Goal: Information Seeking & Learning: Learn about a topic

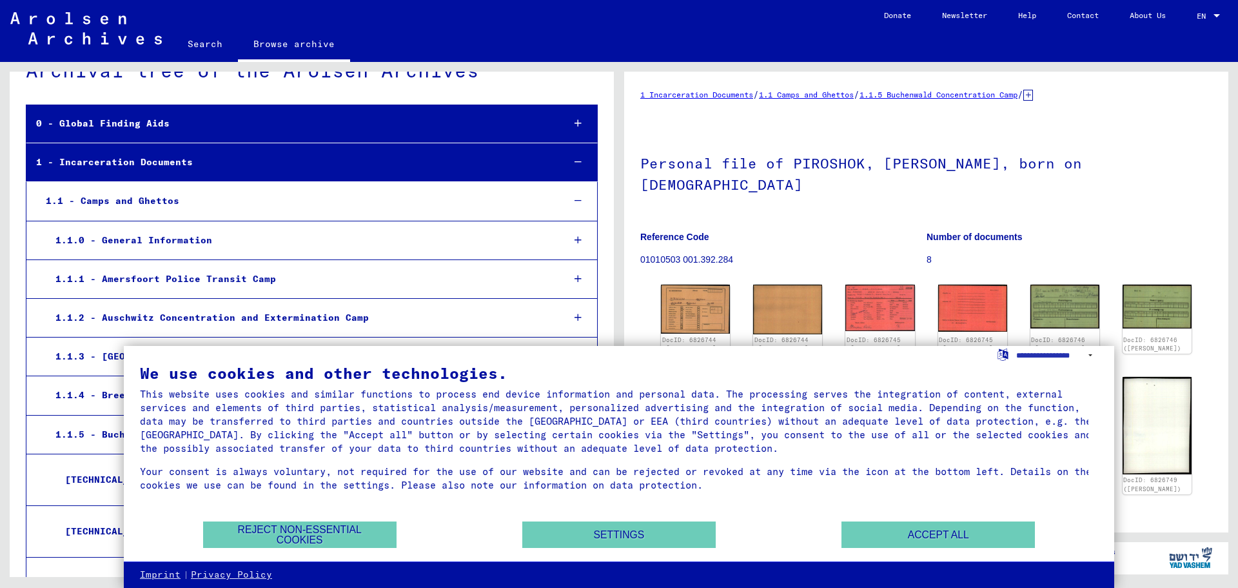
scroll to position [64, 0]
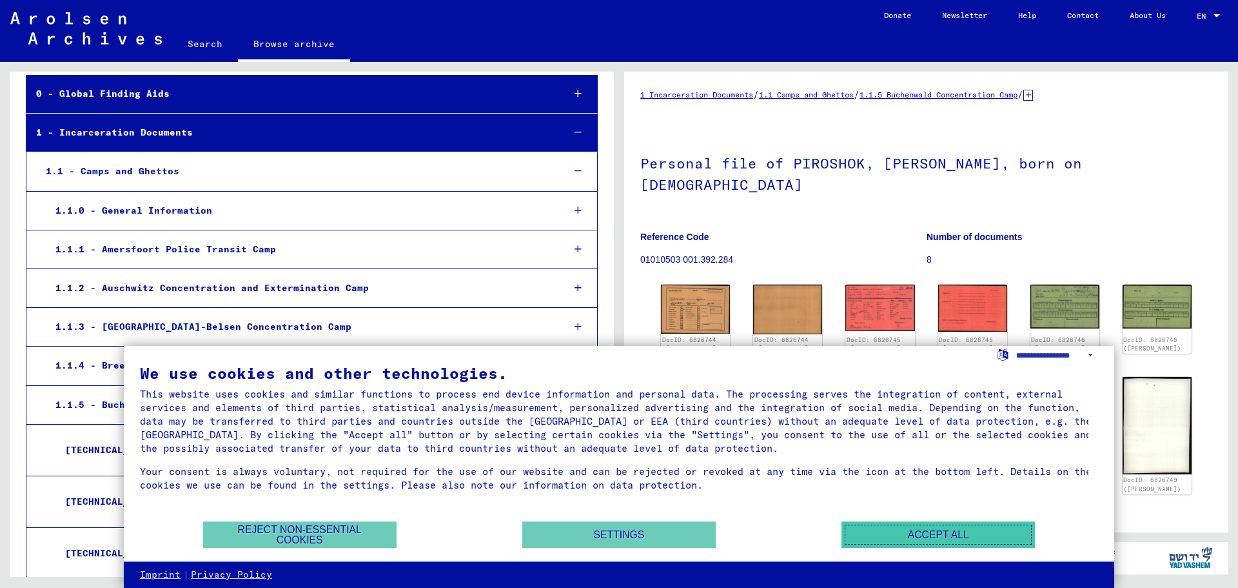
click at [879, 527] on button "Accept all" at bounding box center [938, 534] width 193 height 26
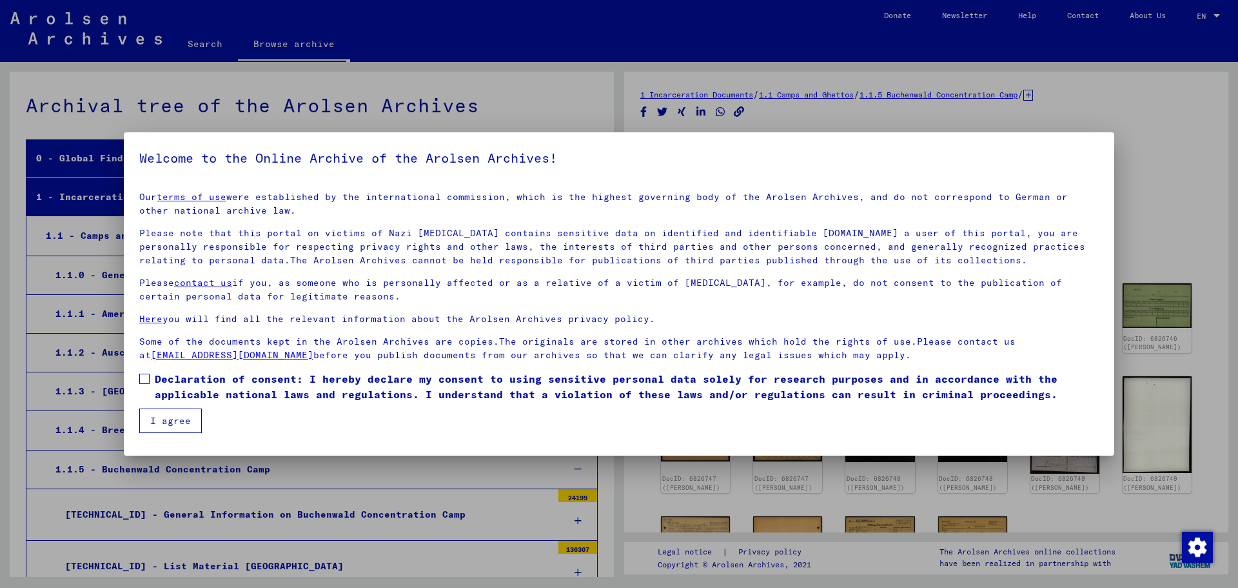
scroll to position [38280, 0]
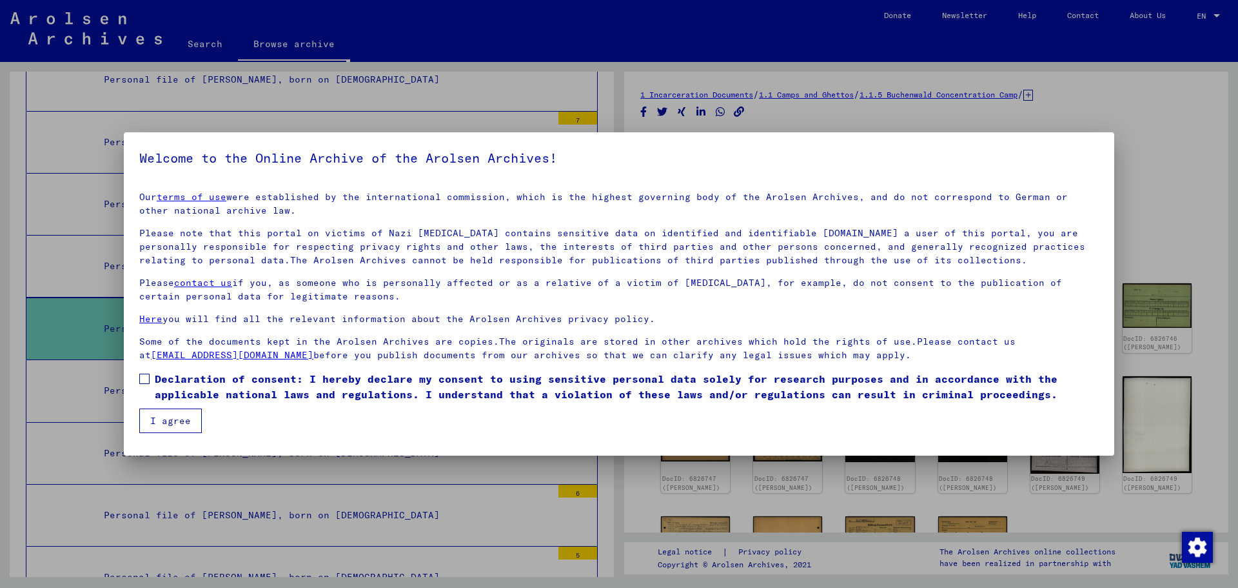
click at [0, 298] on div at bounding box center [619, 294] width 1238 height 588
click at [157, 423] on button "I agree" at bounding box center [170, 420] width 63 height 25
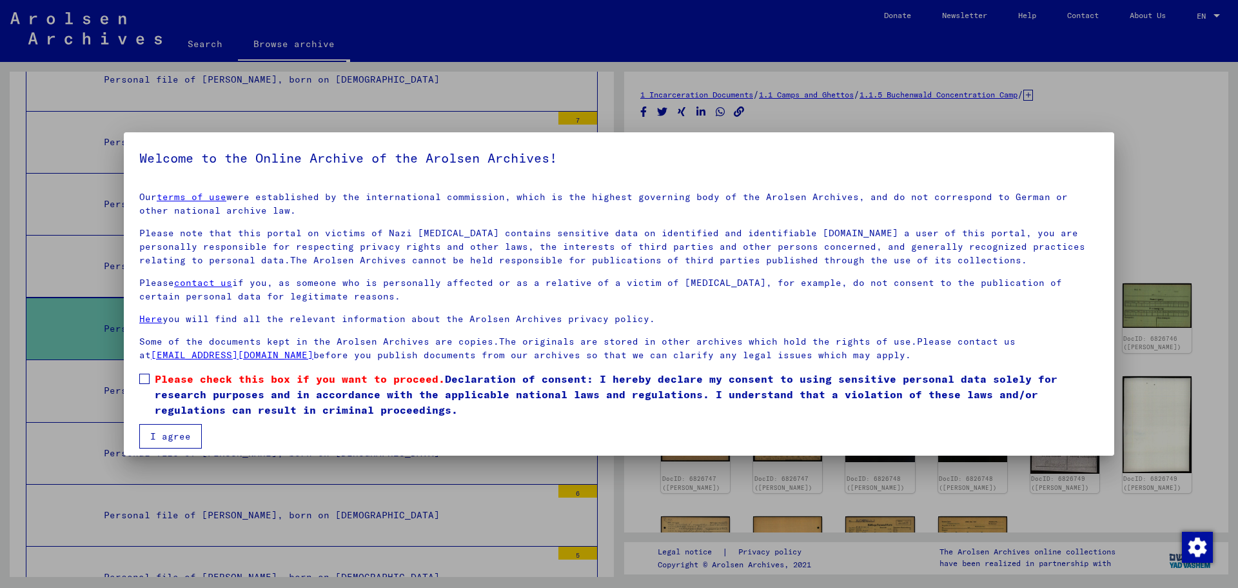
click at [144, 377] on span at bounding box center [144, 378] width 10 height 10
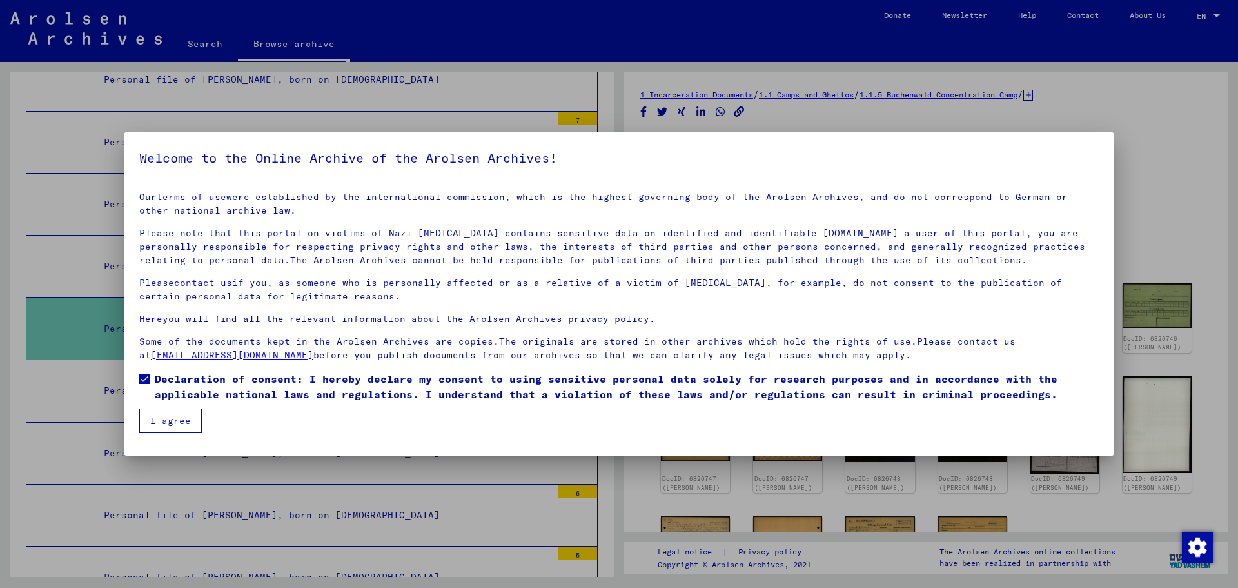
click at [161, 417] on button "I agree" at bounding box center [170, 420] width 63 height 25
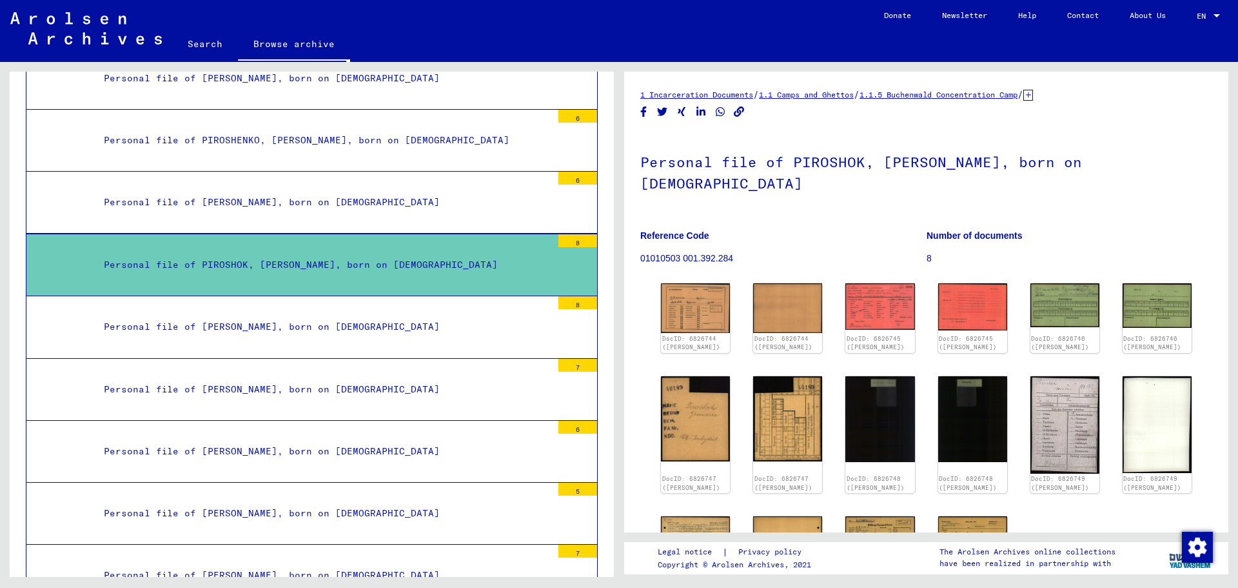
scroll to position [38345, 0]
click at [0, 302] on div "Archival tree of the Arolsen Archives 0 - Global Finding Aids 1 - Incarceration…" at bounding box center [309, 319] width 619 height 515
click at [682, 374] on img at bounding box center [695, 418] width 73 height 90
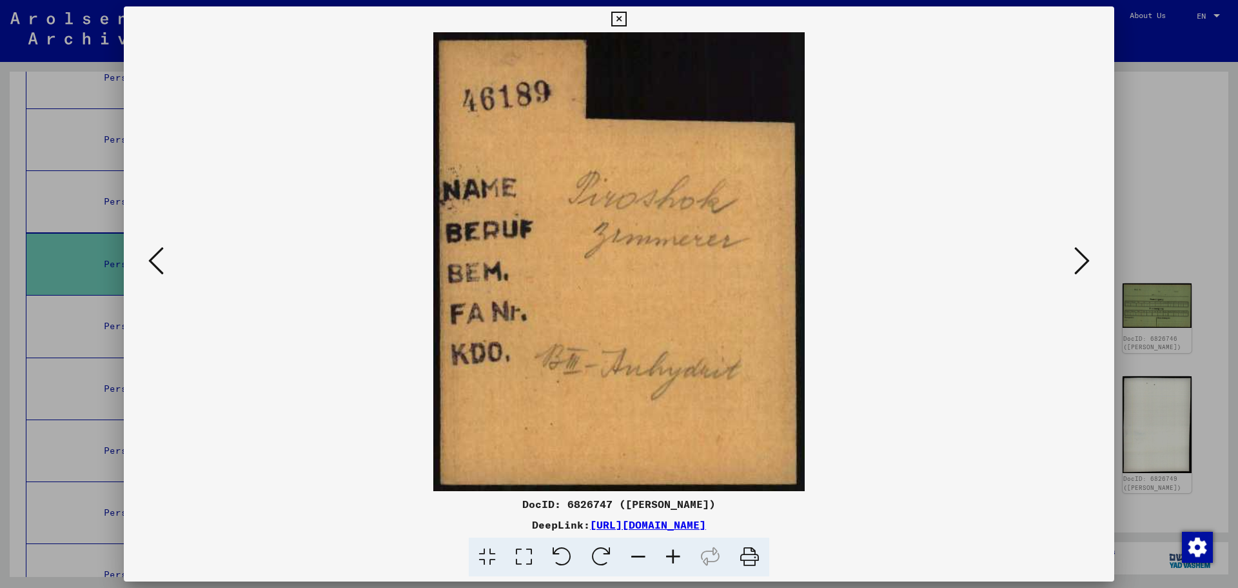
click at [1082, 255] on icon at bounding box center [1082, 260] width 15 height 31
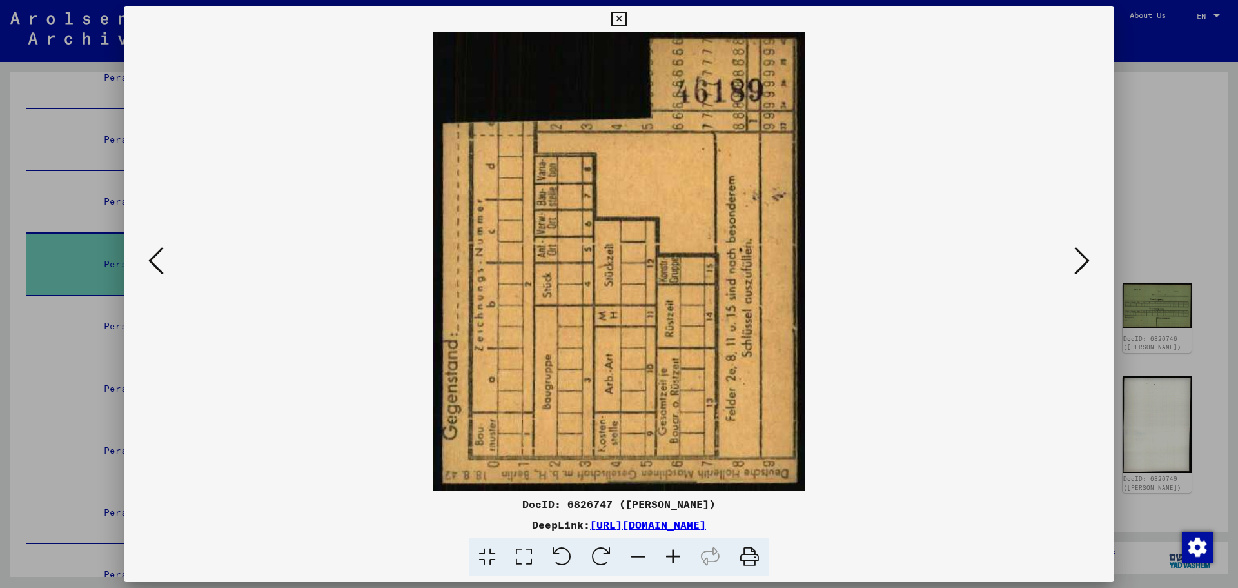
click at [1082, 252] on icon at bounding box center [1082, 260] width 15 height 31
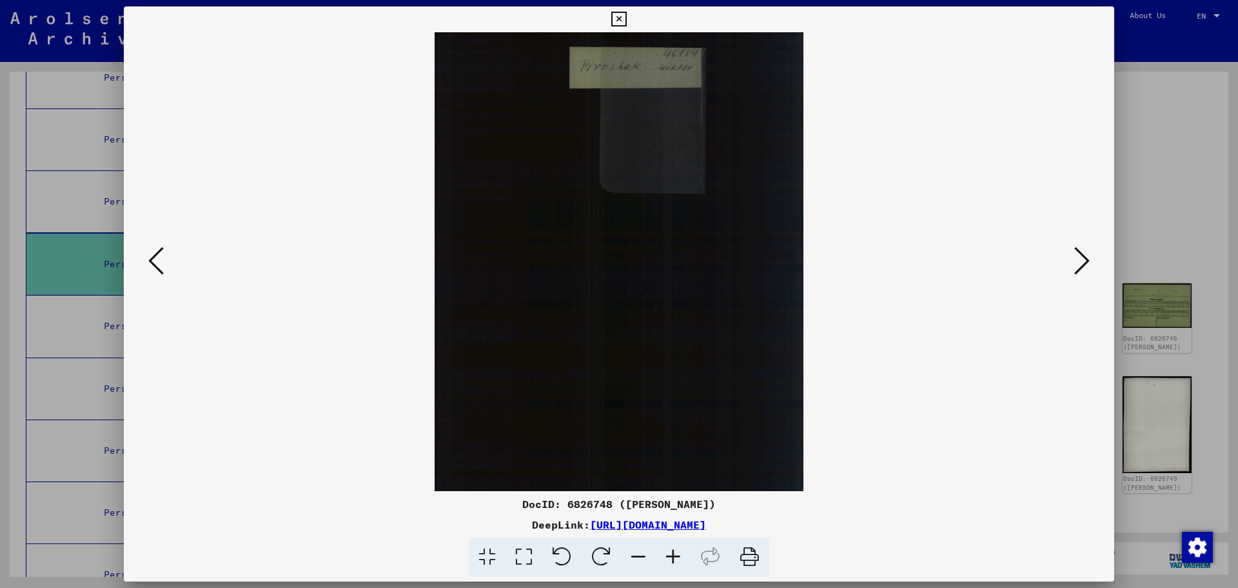
click at [1082, 252] on icon at bounding box center [1082, 260] width 15 height 31
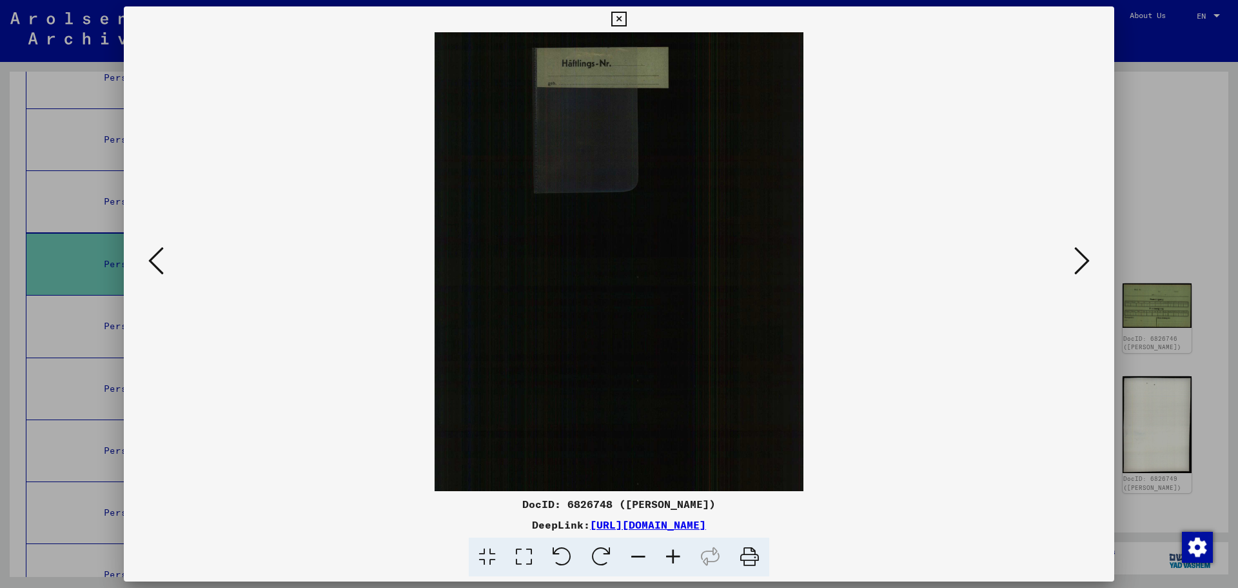
click at [1082, 252] on icon at bounding box center [1082, 260] width 15 height 31
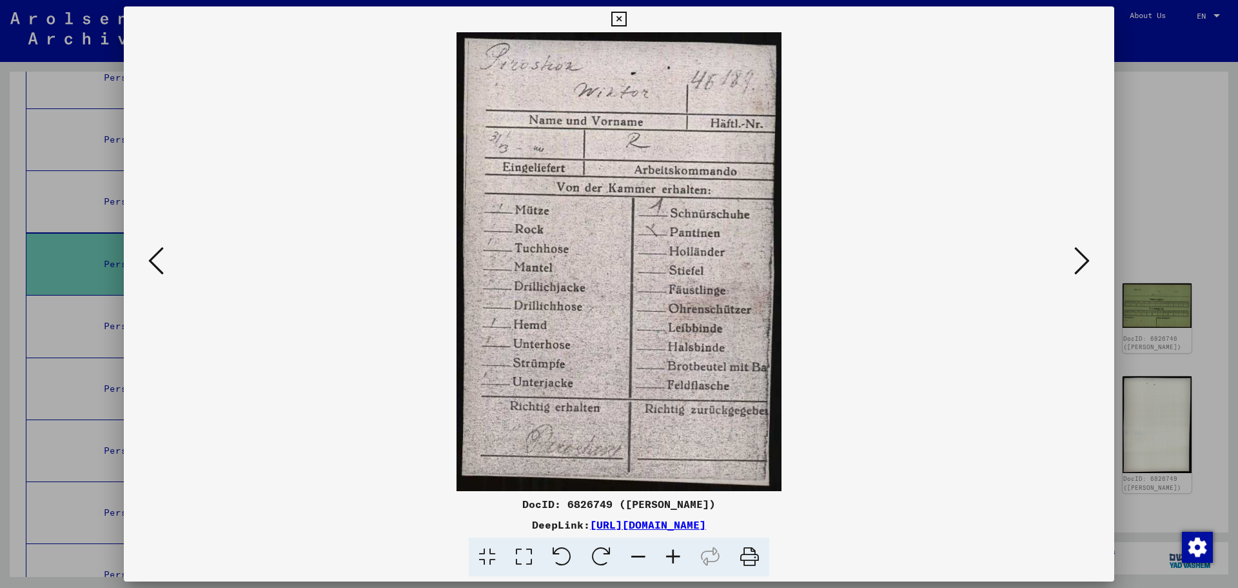
click at [1082, 252] on icon at bounding box center [1082, 260] width 15 height 31
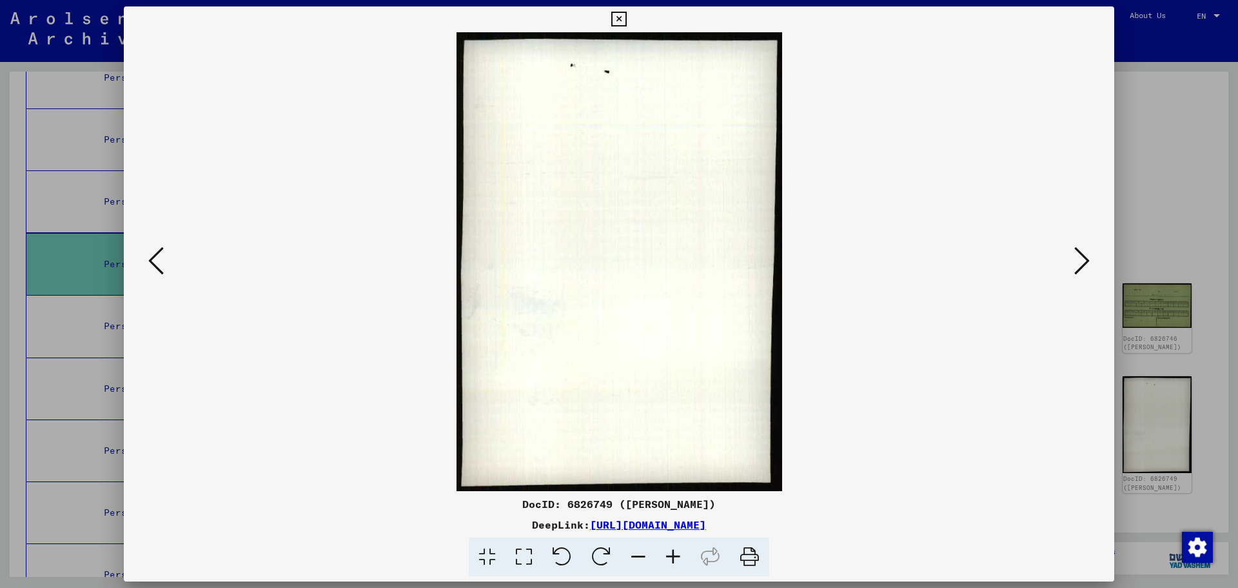
click at [285, 536] on div "DocID: 6826749 ([PERSON_NAME]) DeepLink: [URL][DOMAIN_NAME]" at bounding box center [619, 536] width 991 height 81
click at [1158, 294] on div at bounding box center [619, 294] width 1238 height 588
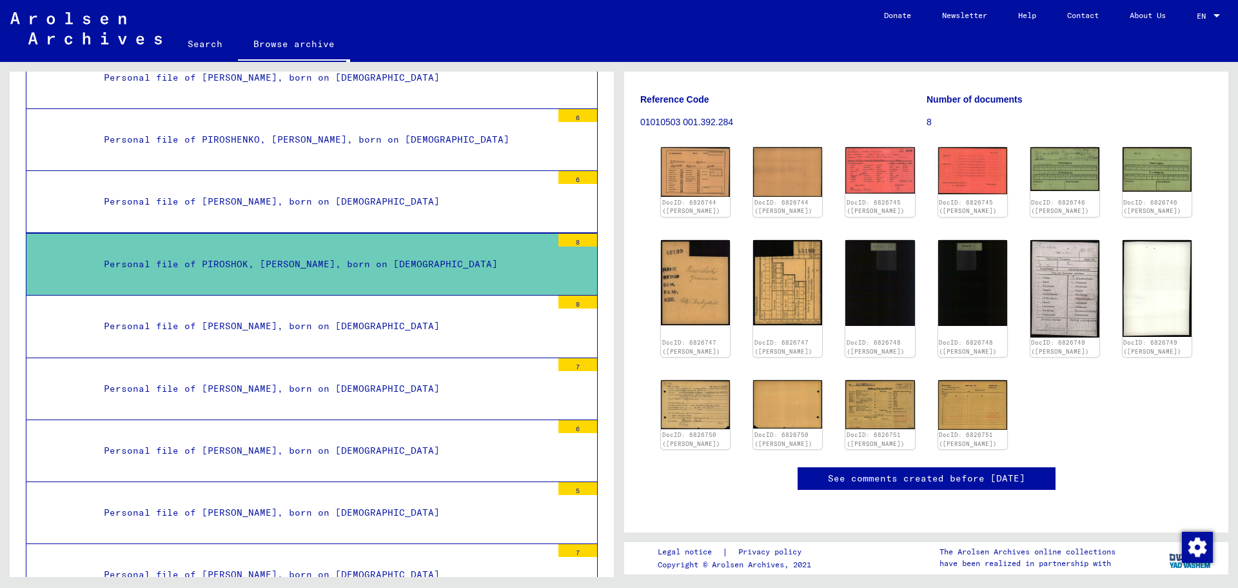
scroll to position [258, 0]
click at [799, 378] on img at bounding box center [787, 403] width 73 height 51
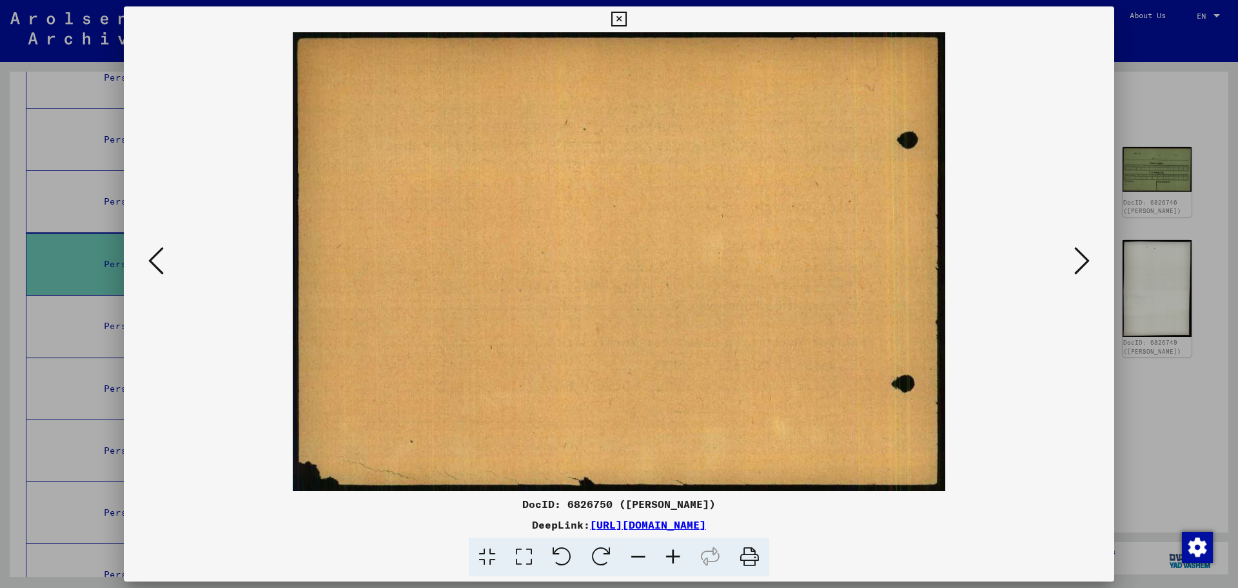
click at [1075, 259] on icon at bounding box center [1082, 260] width 15 height 31
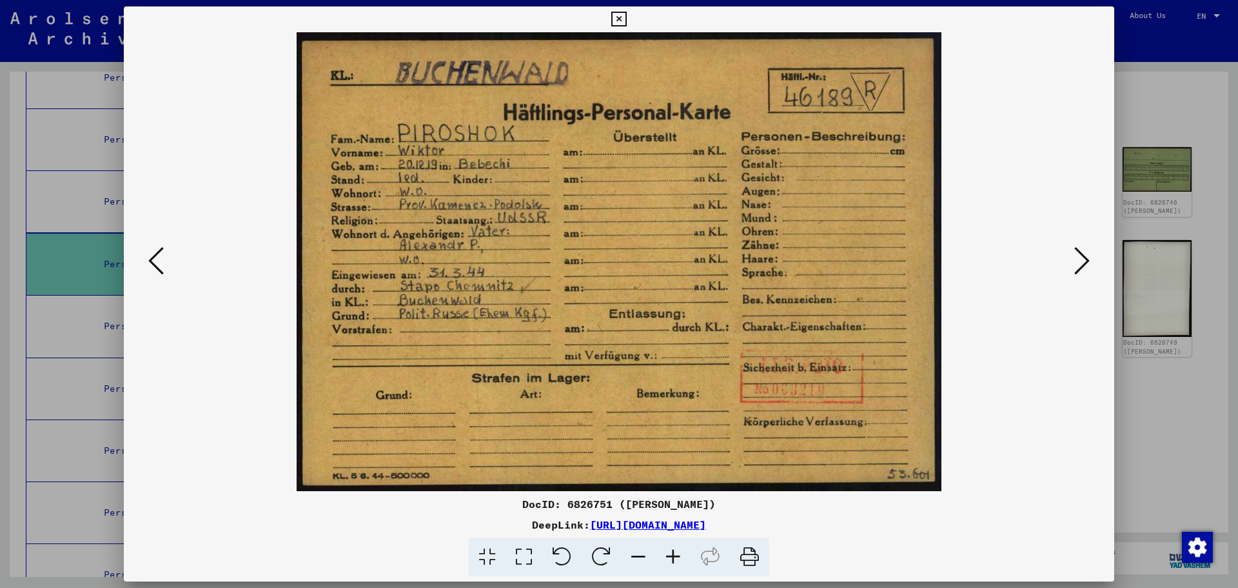
click at [0, 348] on div at bounding box center [619, 294] width 1238 height 588
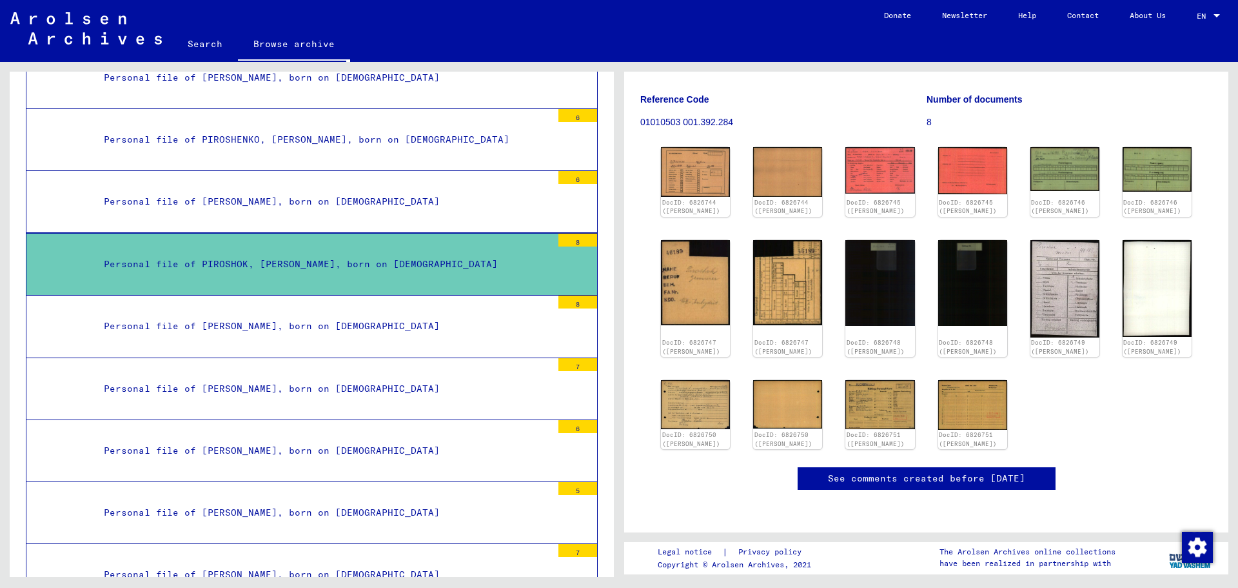
scroll to position [64, 0]
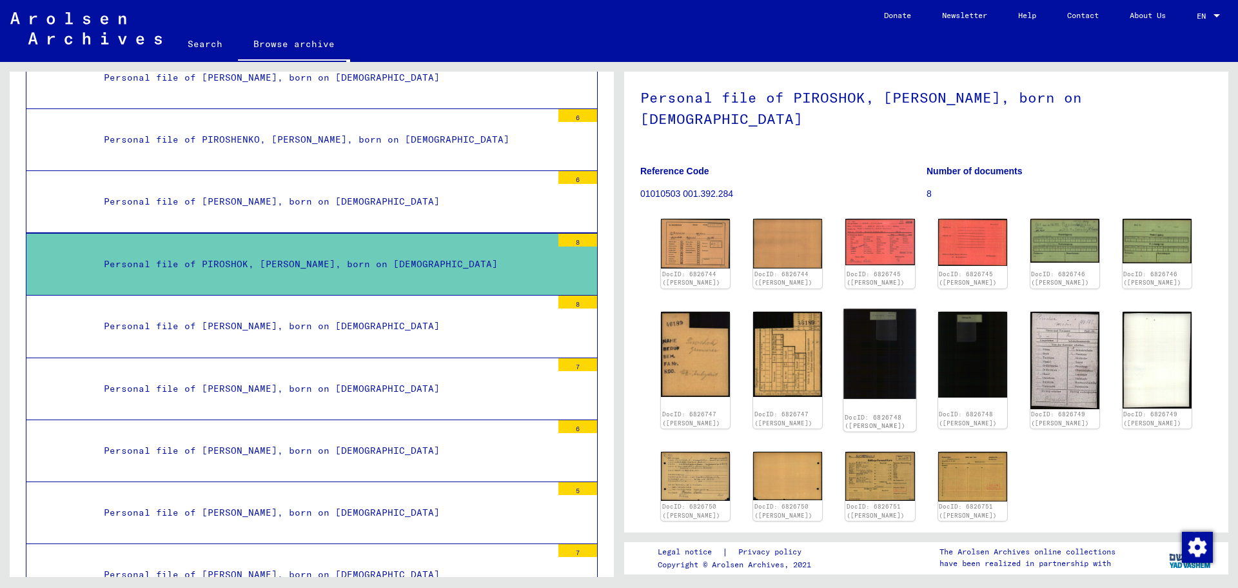
click at [860, 322] on img at bounding box center [880, 353] width 73 height 90
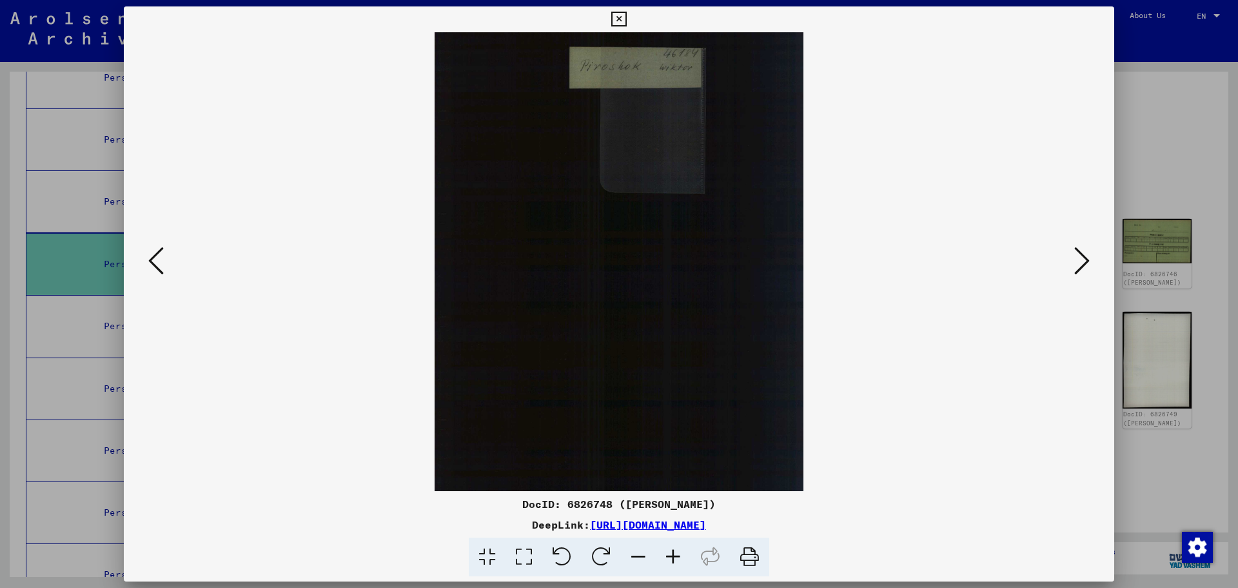
click at [157, 258] on icon at bounding box center [155, 260] width 15 height 31
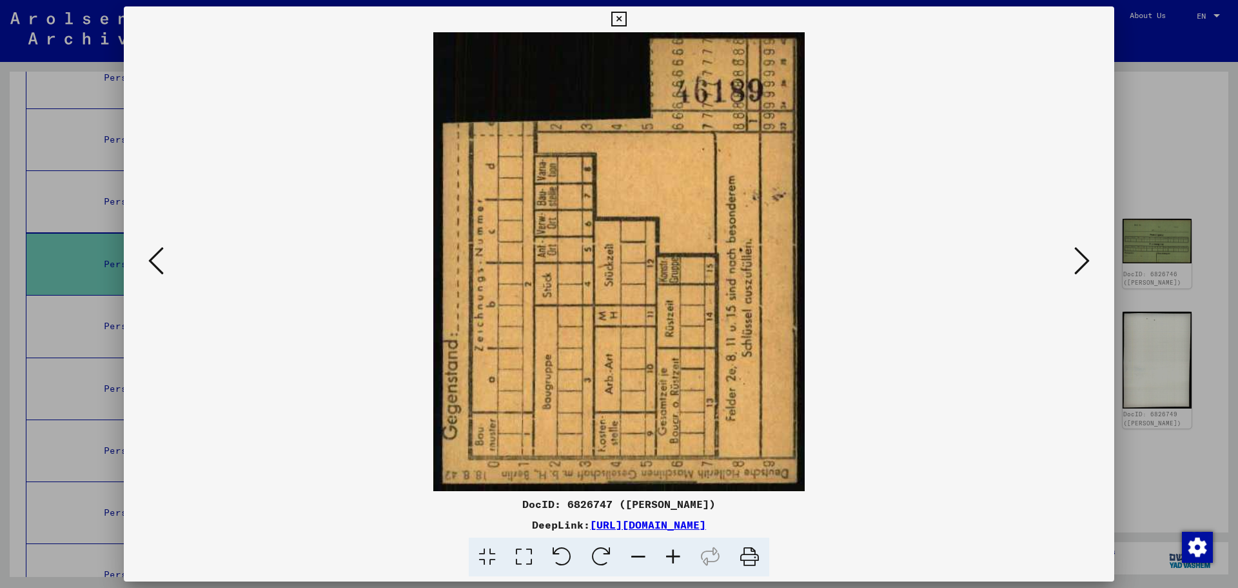
click at [154, 260] on icon at bounding box center [155, 260] width 15 height 31
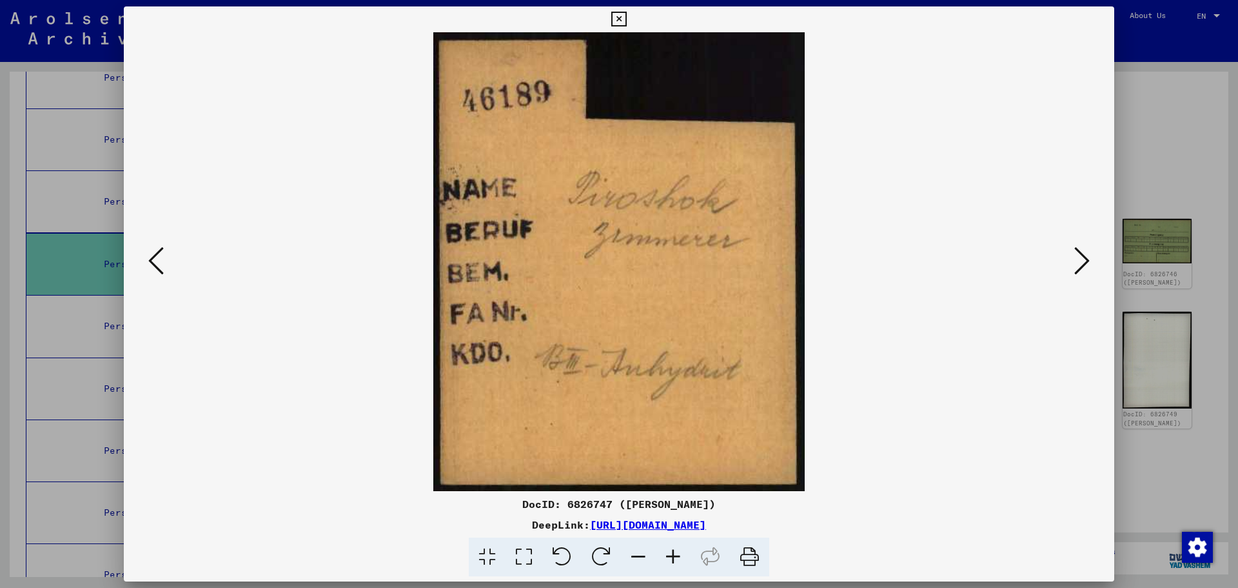
click at [154, 260] on icon at bounding box center [155, 260] width 15 height 31
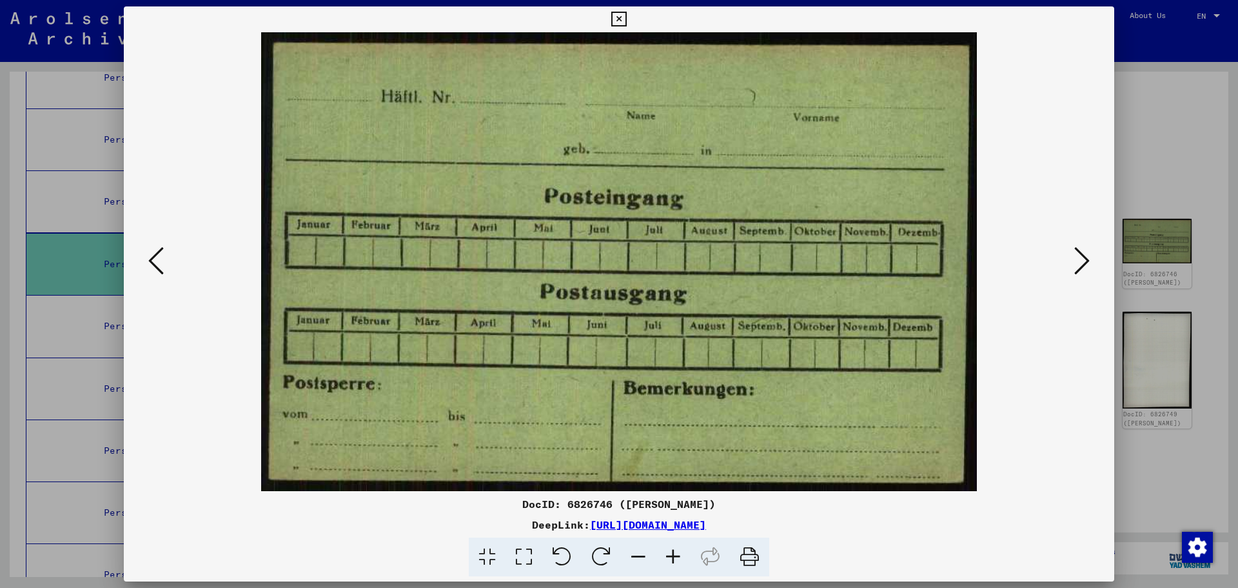
click at [154, 260] on icon at bounding box center [155, 260] width 15 height 31
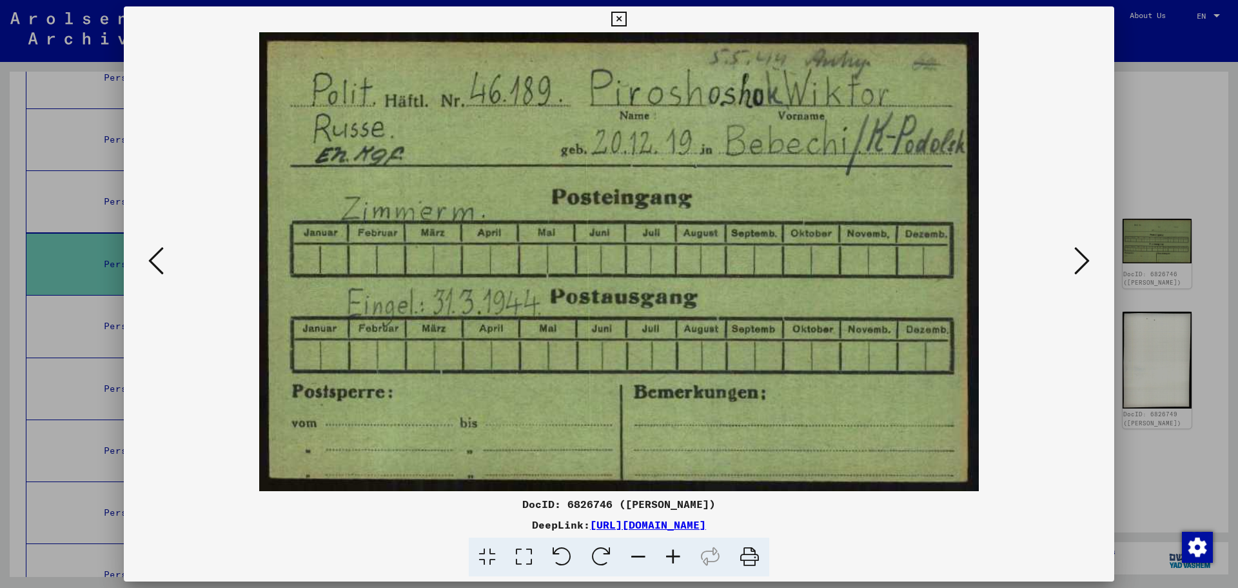
click at [148, 254] on icon at bounding box center [155, 260] width 15 height 31
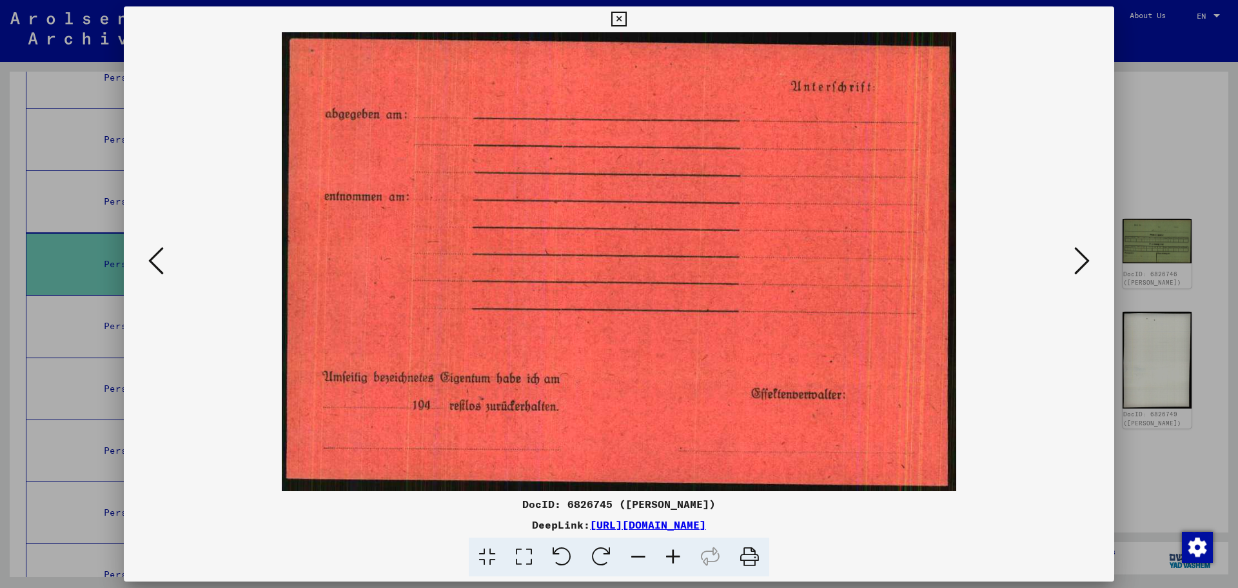
click at [150, 253] on icon at bounding box center [155, 260] width 15 height 31
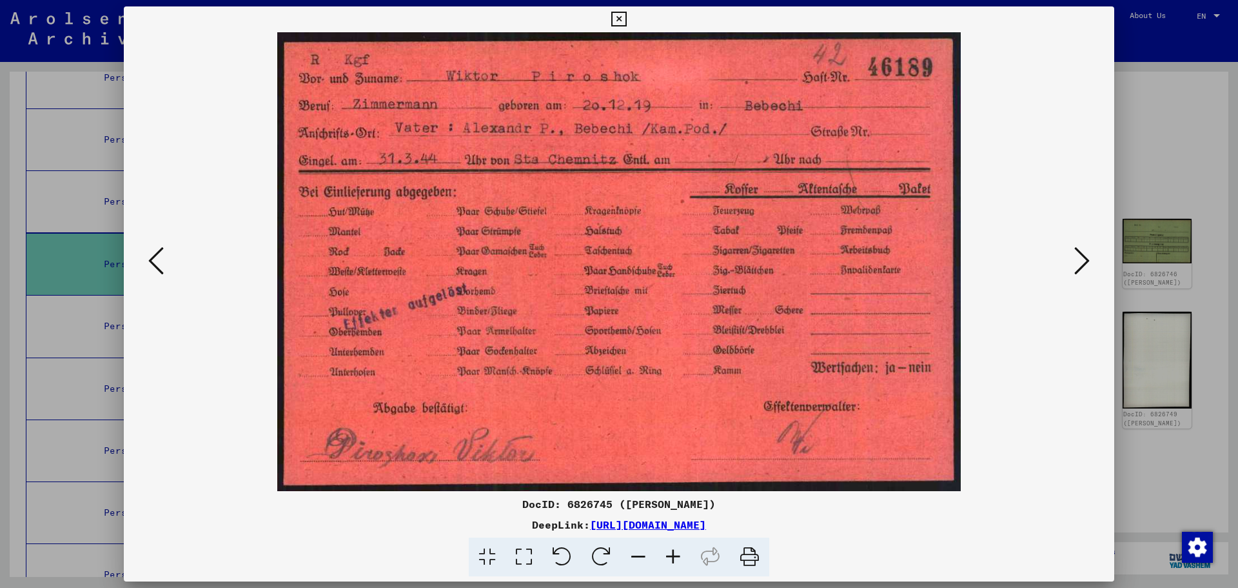
click at [154, 261] on icon at bounding box center [155, 260] width 15 height 31
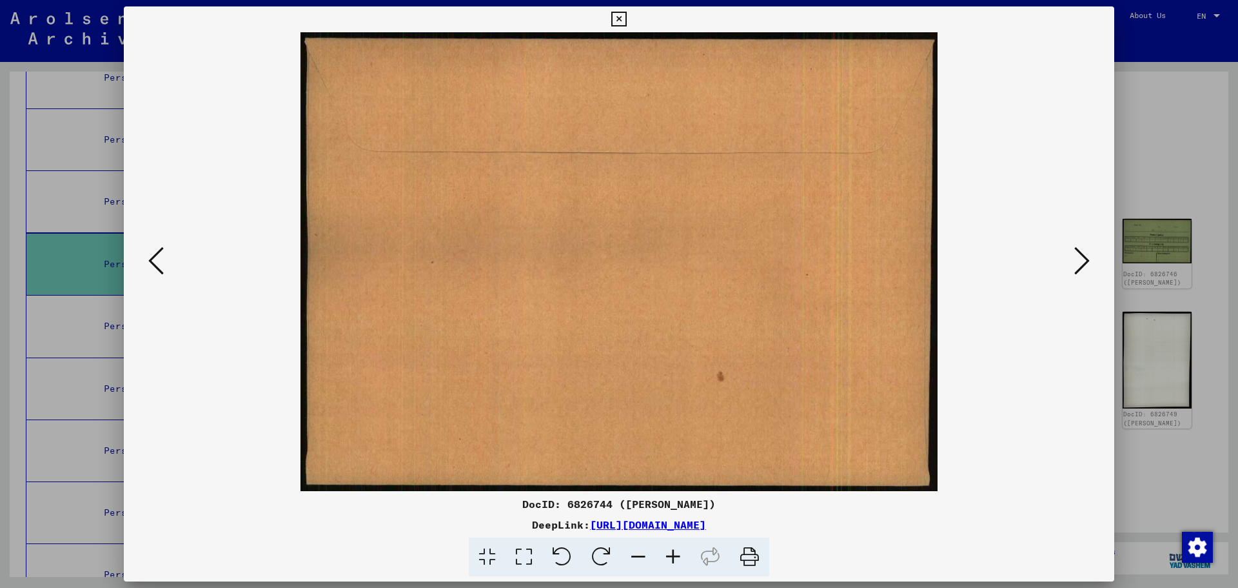
click at [154, 261] on icon at bounding box center [155, 260] width 15 height 31
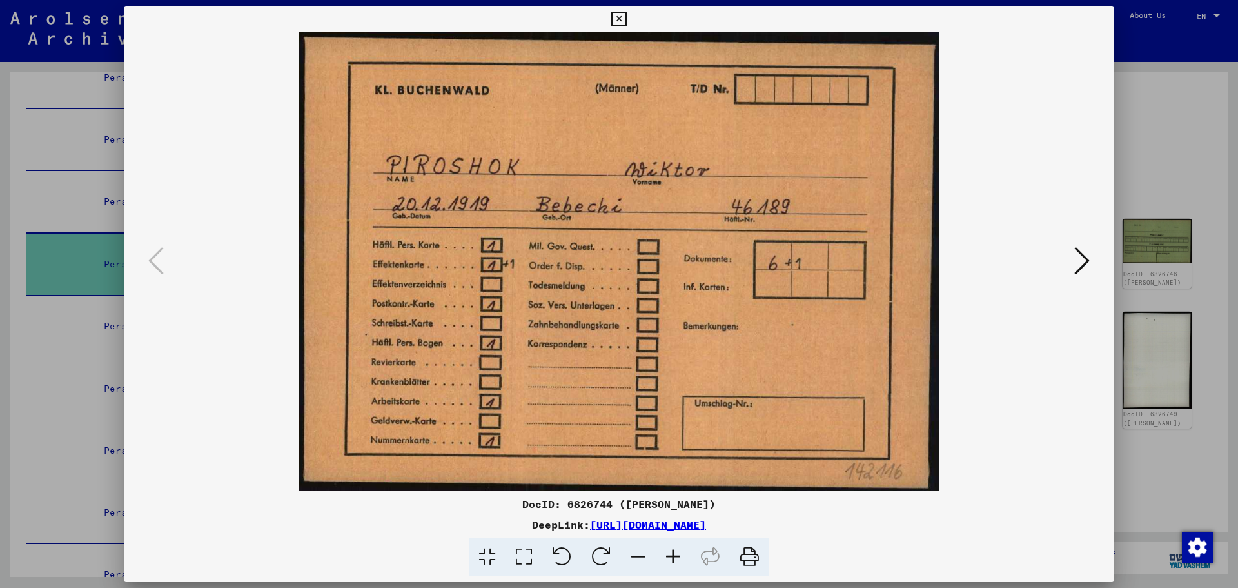
click at [77, 272] on div at bounding box center [619, 294] width 1238 height 588
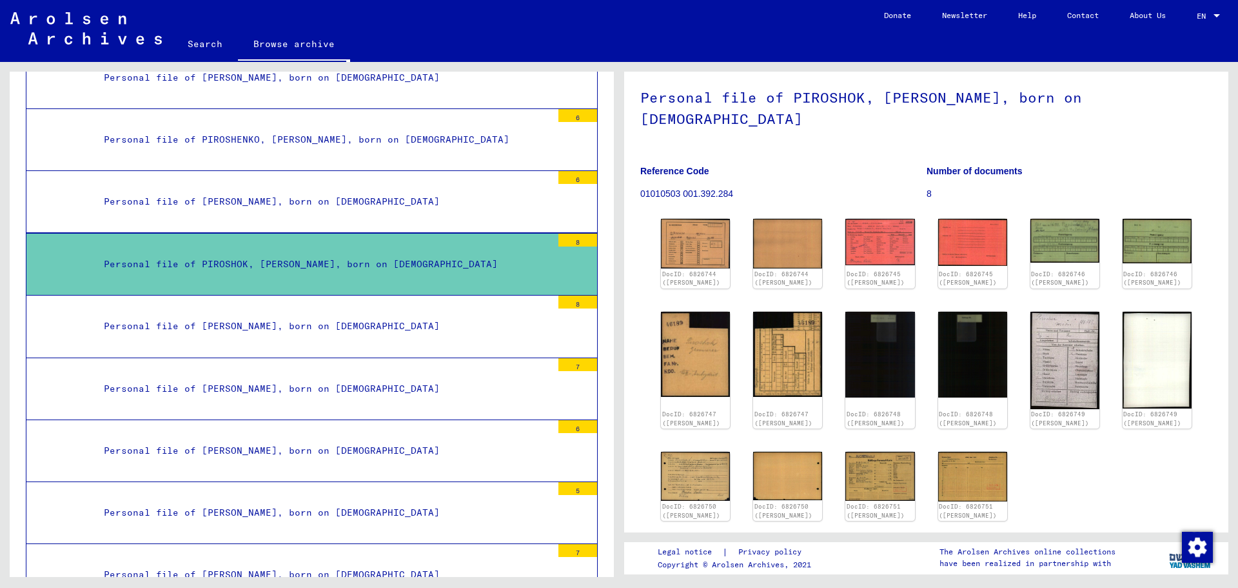
drag, startPoint x: 0, startPoint y: 441, endPoint x: 12, endPoint y: 436, distance: 12.5
click at [1, 440] on div "Archival tree of the Arolsen Archives 0 - Global Finding Aids 1 - Incarceration…" at bounding box center [309, 319] width 619 height 515
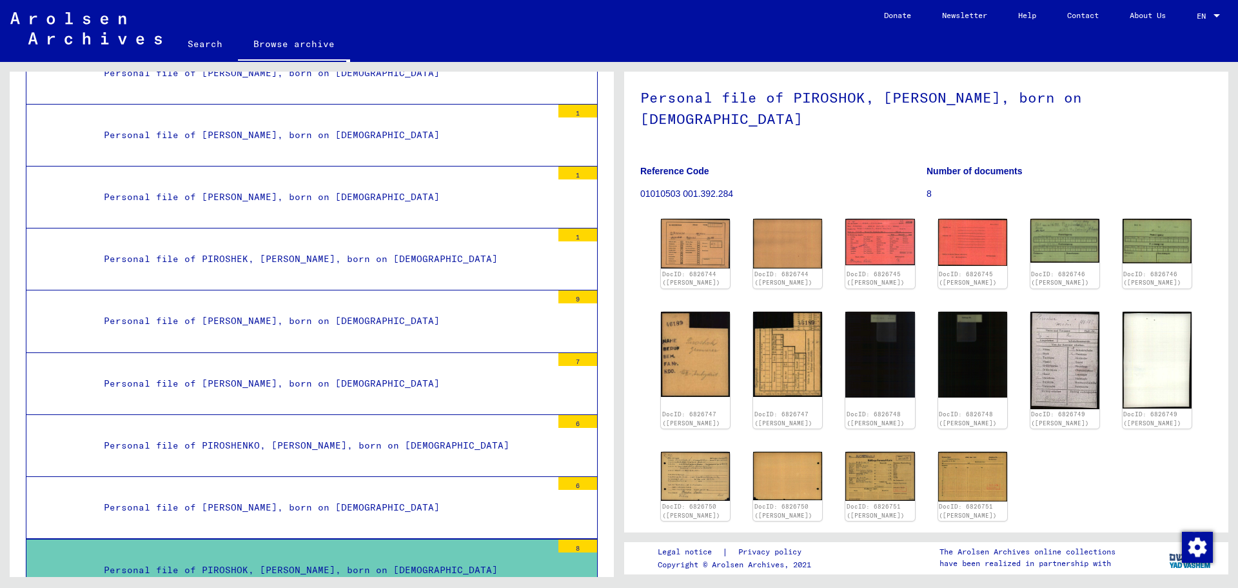
scroll to position [37974, 0]
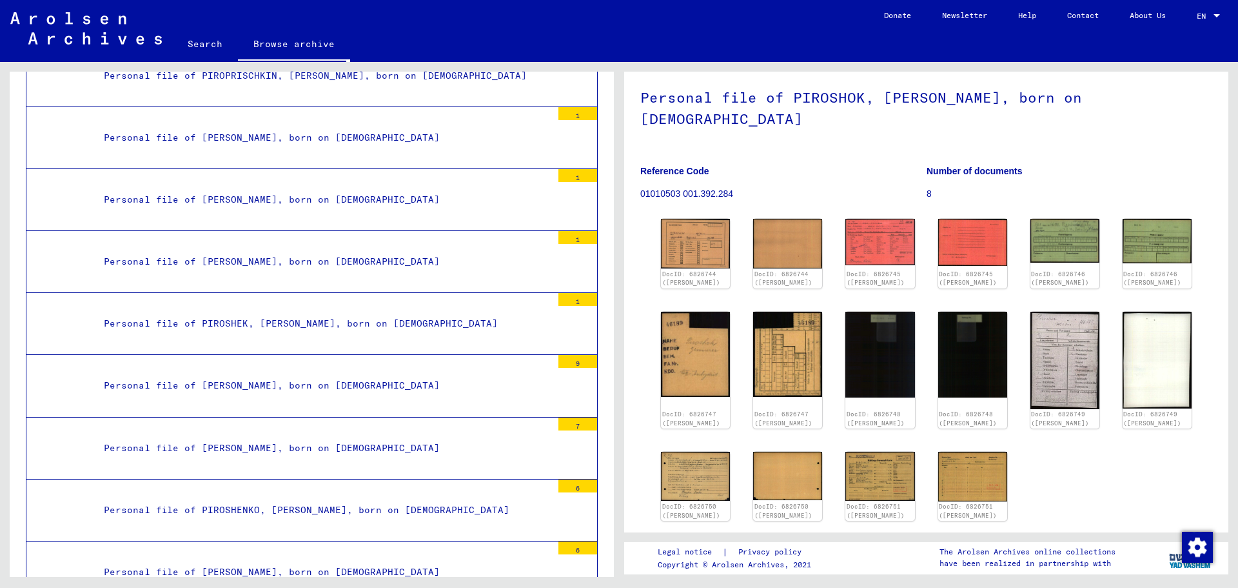
click at [0, 306] on div "Archival tree of the Arolsen Archives 0 - Global Finding Aids 1 - Incarceration…" at bounding box center [309, 319] width 619 height 515
click at [0, 287] on div "Archival tree of the Arolsen Archives 0 - Global Finding Aids 1 - Incarceration…" at bounding box center [309, 319] width 619 height 515
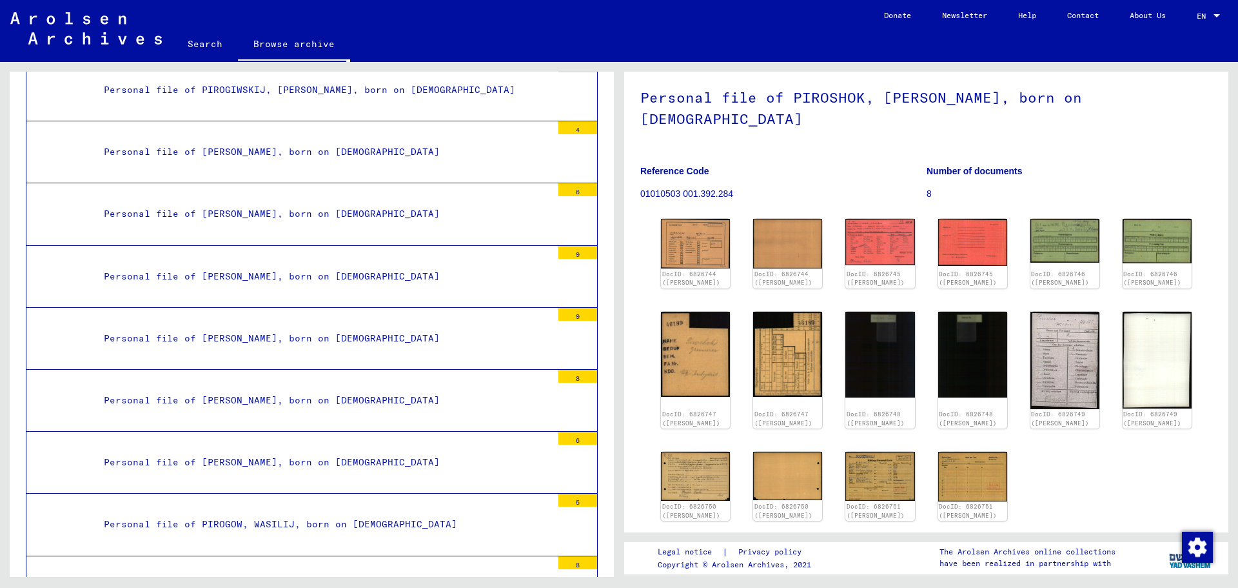
scroll to position [37153, 0]
